Goal: Check status: Check status

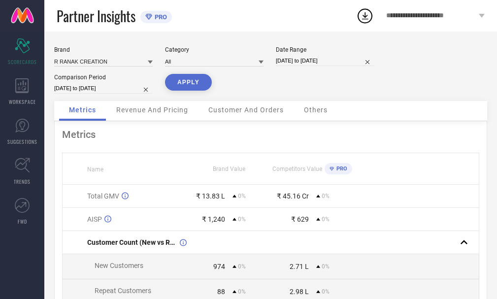
click at [303, 60] on input "[DATE] to [DATE]" at bounding box center [325, 61] width 99 height 10
select select "7"
select select "2025"
select select "8"
select select "2025"
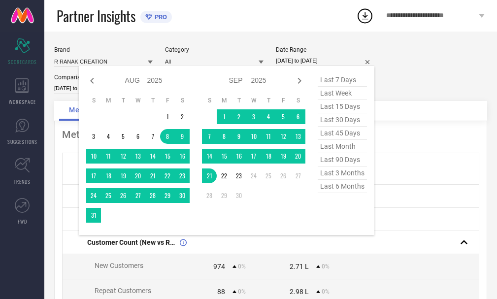
click at [338, 136] on span "last 45 days" at bounding box center [342, 133] width 49 height 13
type input "[DATE] to [DATE]"
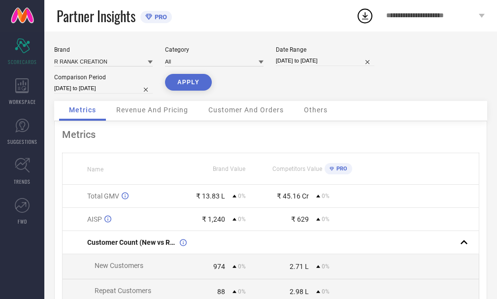
click at [89, 90] on input "[DATE] to [DATE]" at bounding box center [103, 88] width 99 height 10
select select "7"
select select "2025"
select select "8"
select select "2025"
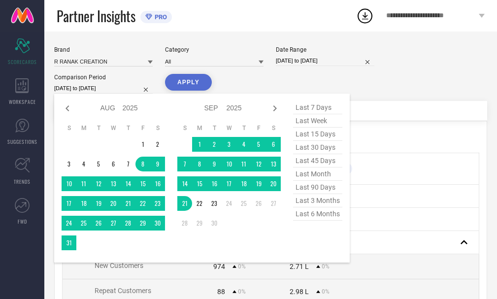
click at [303, 162] on span "last 45 days" at bounding box center [317, 160] width 49 height 13
type input "[DATE] to [DATE]"
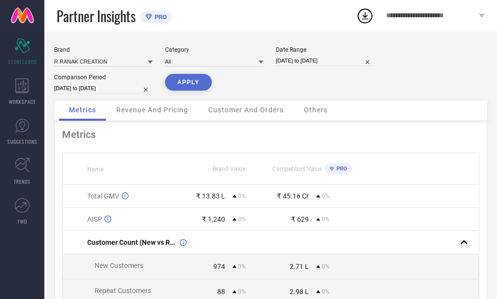
click at [186, 86] on button "APPLY" at bounding box center [188, 82] width 47 height 17
click at [298, 59] on input "[DATE] to [DATE]" at bounding box center [325, 61] width 99 height 10
select select "7"
select select "2025"
select select "8"
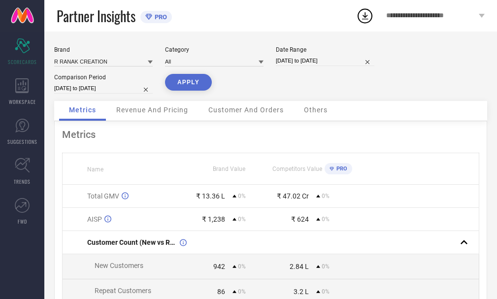
select select "2025"
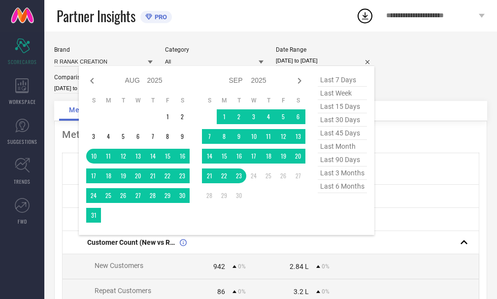
click at [337, 120] on span "last 30 days" at bounding box center [342, 119] width 49 height 13
type input "[DATE] to [DATE]"
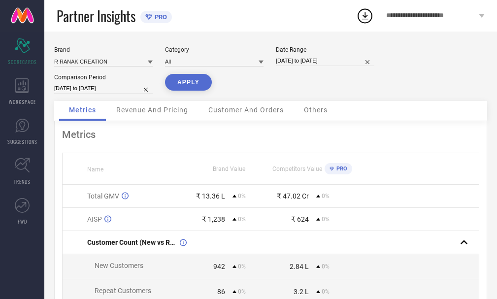
select select "7"
select select "2025"
select select "8"
select select "2025"
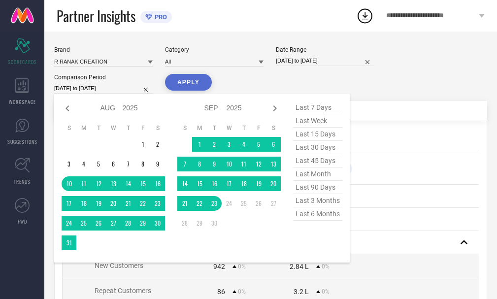
click at [90, 88] on input "[DATE] to [DATE]" at bounding box center [103, 88] width 99 height 10
click at [320, 149] on span "last 30 days" at bounding box center [317, 147] width 49 height 13
type input "[DATE] to [DATE]"
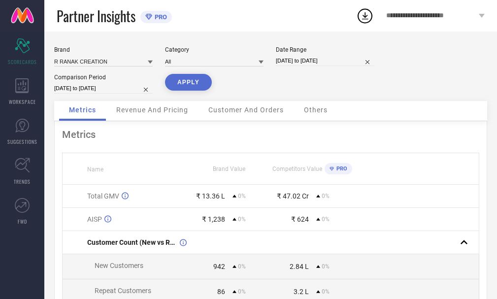
click at [194, 81] on button "APPLY" at bounding box center [188, 82] width 47 height 17
